Goal: Check status

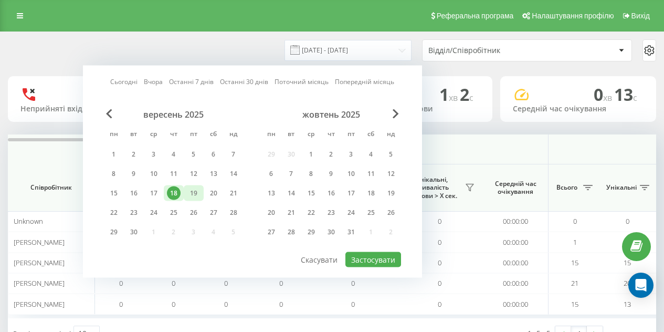
click at [199, 192] on div "19" at bounding box center [194, 193] width 14 height 14
drag, startPoint x: 396, startPoint y: 263, endPoint x: 398, endPoint y: 250, distance: 13.9
click at [396, 263] on button "Застосувати" at bounding box center [373, 259] width 56 height 15
type input "[DATE] - [DATE]"
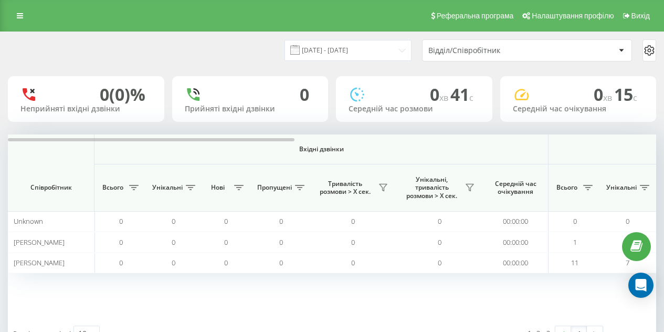
click at [568, 133] on div "[DATE] - [DATE] Відділ/Співробітник 0 (0)% Неприйняті вхідні дзвінки 0 Прийняті…" at bounding box center [332, 190] width 648 height 317
click at [568, 134] on div at bounding box center [332, 138] width 648 height 8
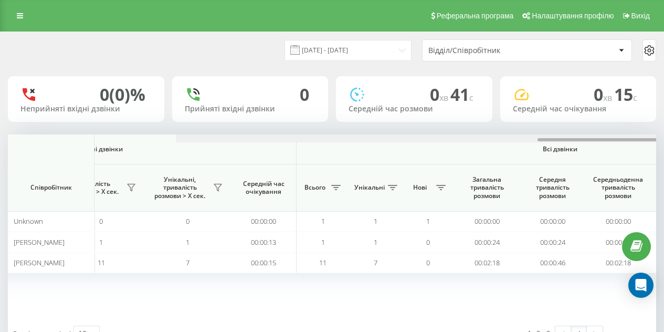
scroll to position [0, 816]
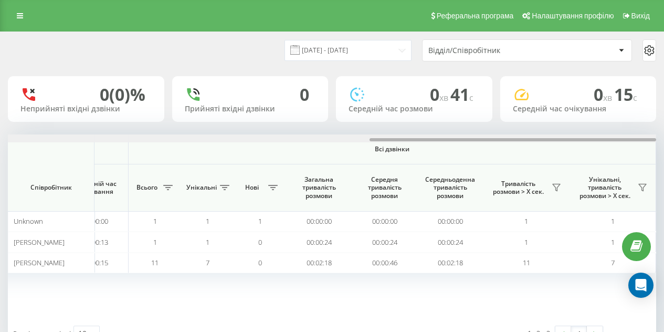
click at [569, 134] on div at bounding box center [332, 138] width 648 height 8
click at [556, 189] on icon at bounding box center [556, 187] width 8 height 8
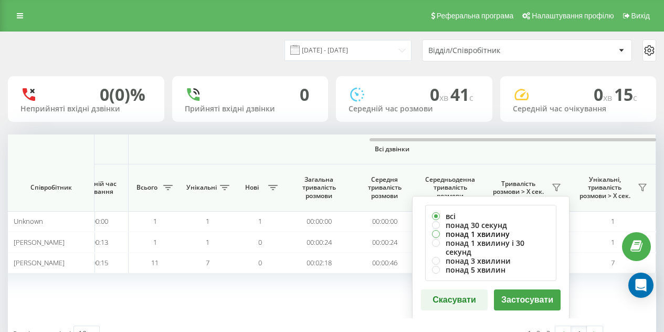
click at [469, 229] on label "понад 1 хвилину" at bounding box center [491, 233] width 118 height 9
radio input "true"
click at [502, 289] on button "Застосувати" at bounding box center [527, 299] width 67 height 21
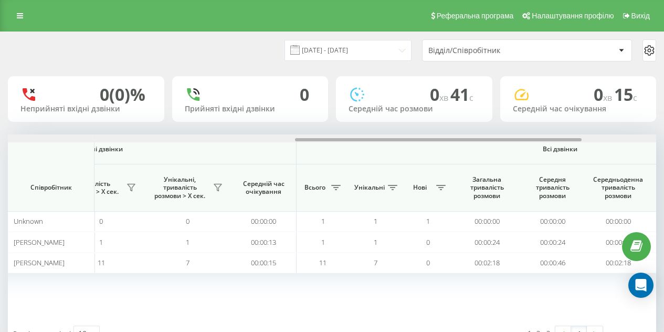
click at [600, 136] on div at bounding box center [332, 138] width 648 height 8
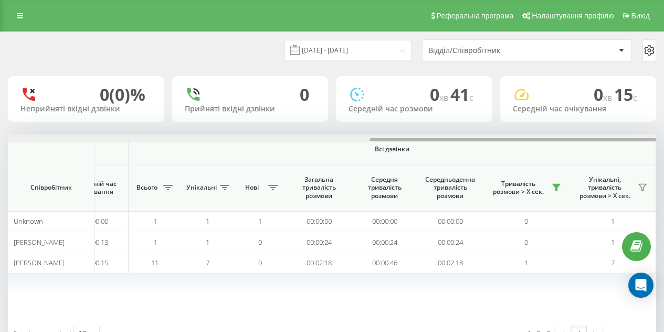
click at [600, 136] on div at bounding box center [332, 138] width 648 height 8
